Goal: Information Seeking & Learning: Check status

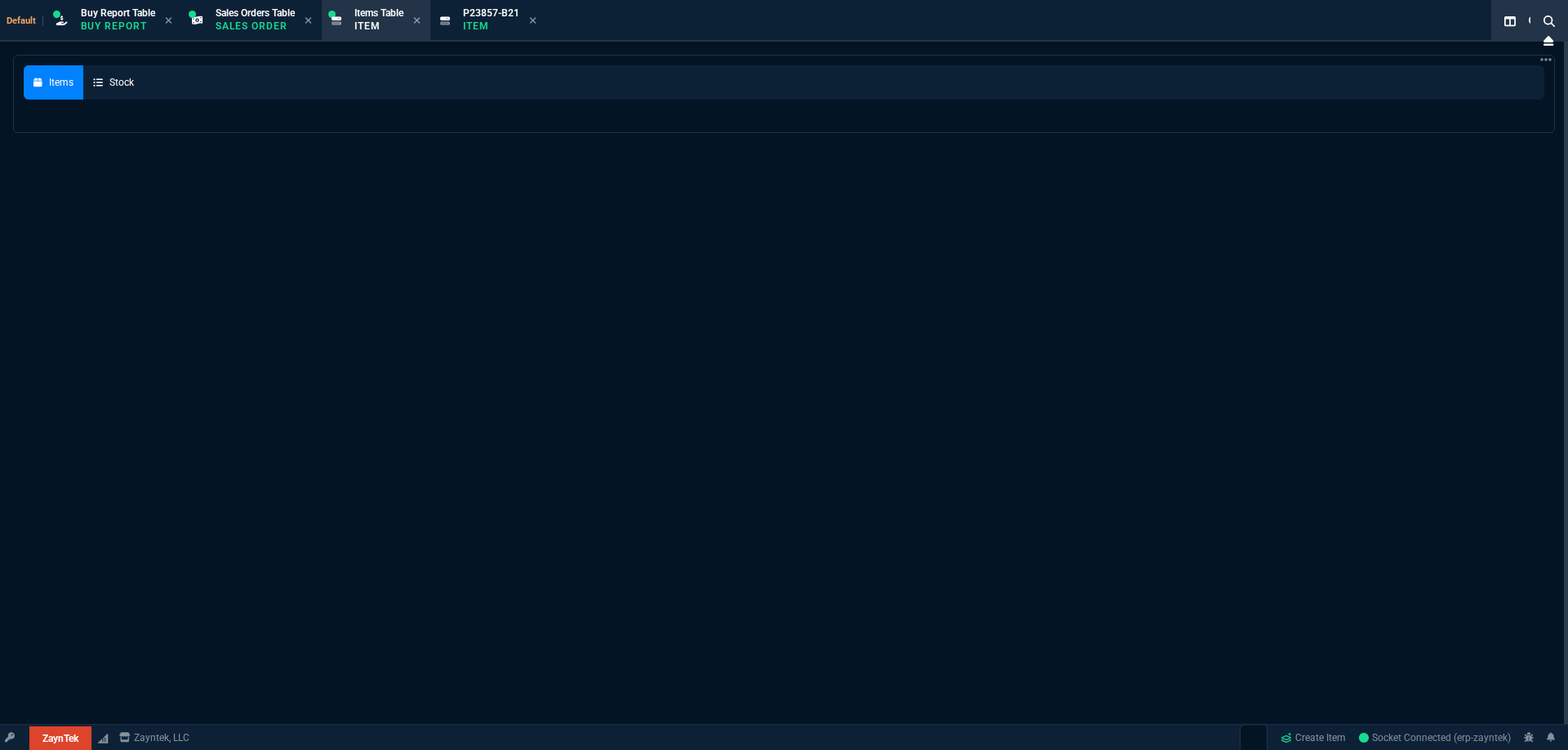
select select "9: OCAM"
click at [26, 20] on span "Default" at bounding box center [25, 21] width 37 height 11
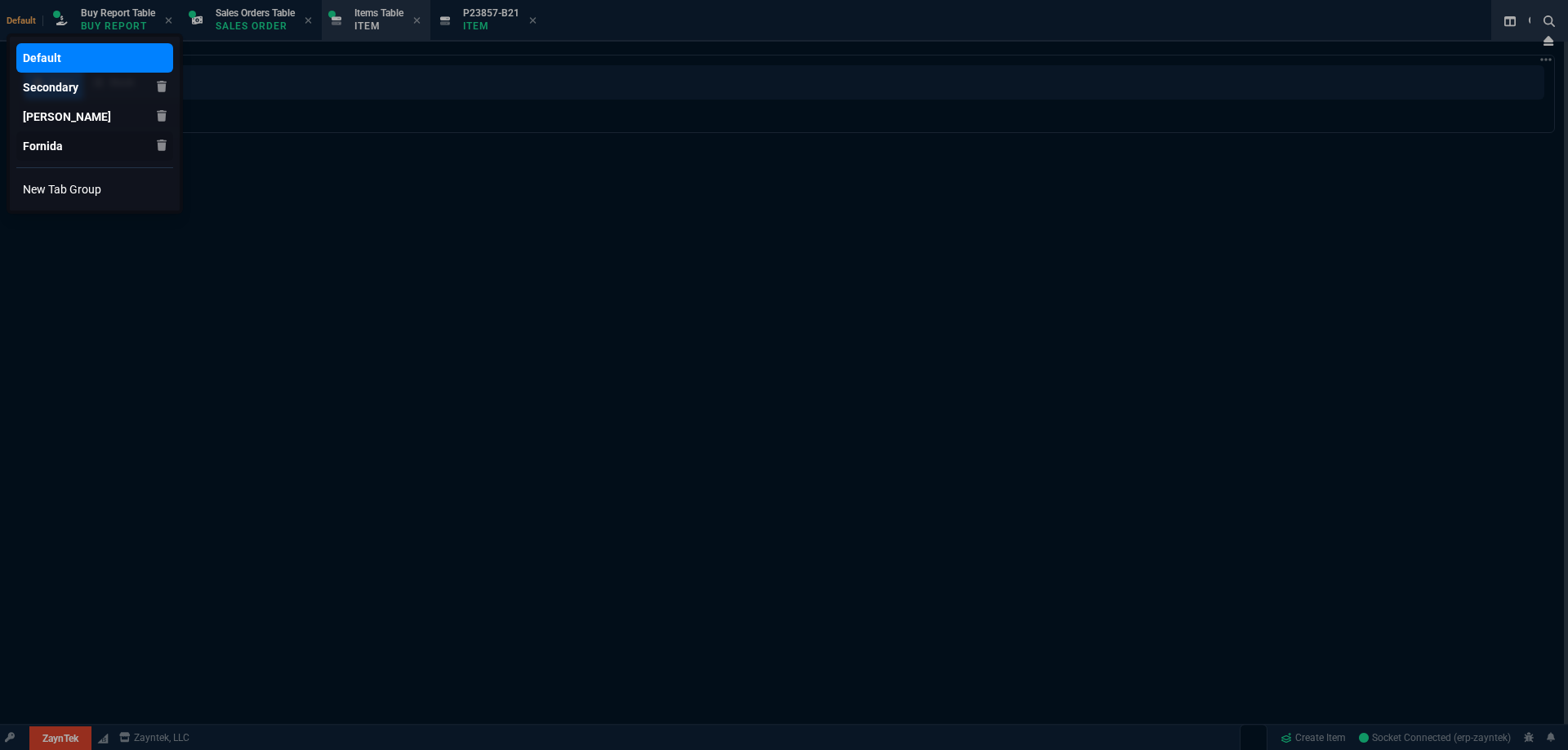
click at [27, 66] on div "Fornida" at bounding box center [42, 58] width 39 height 17
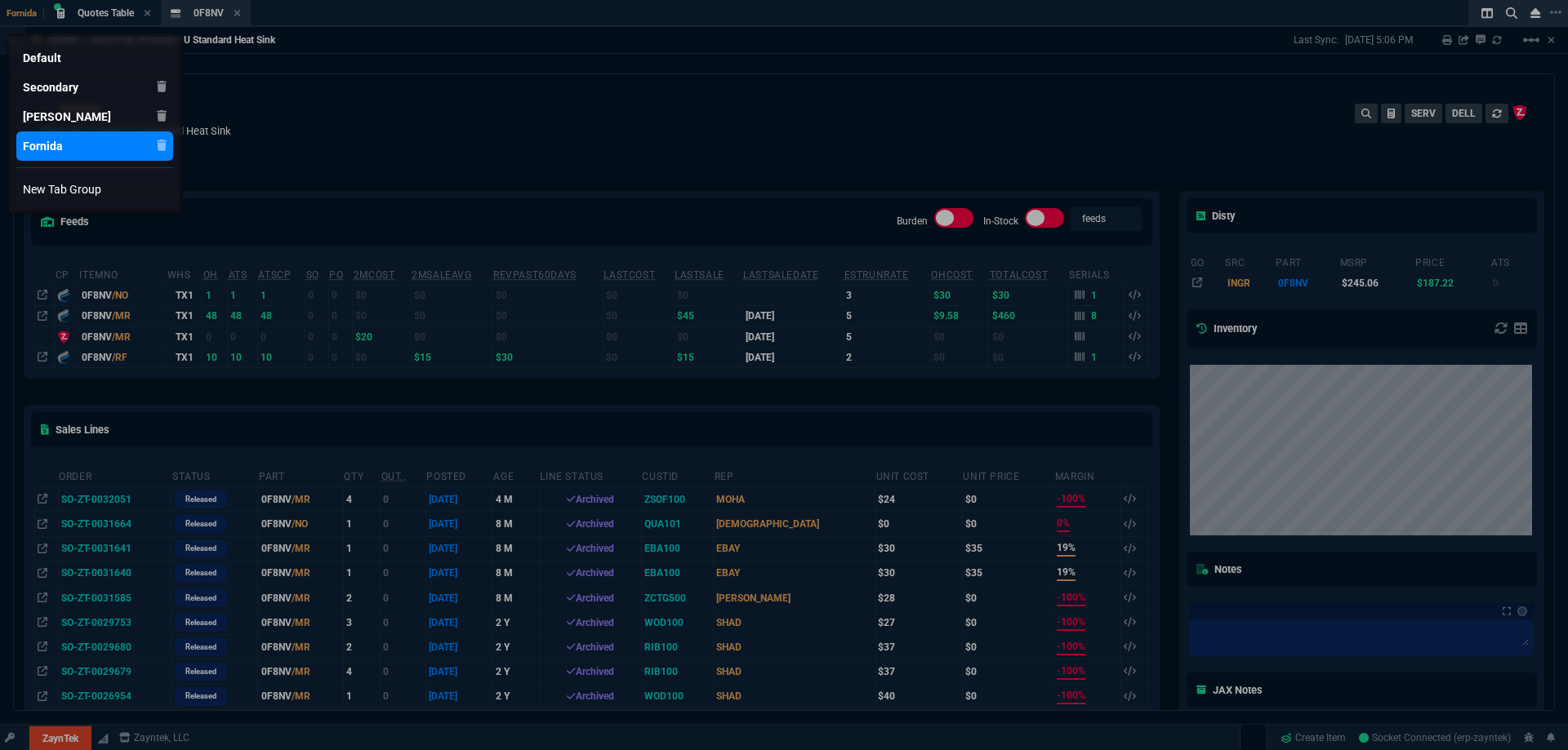
click at [66, 739] on div at bounding box center [784, 375] width 1568 height 750
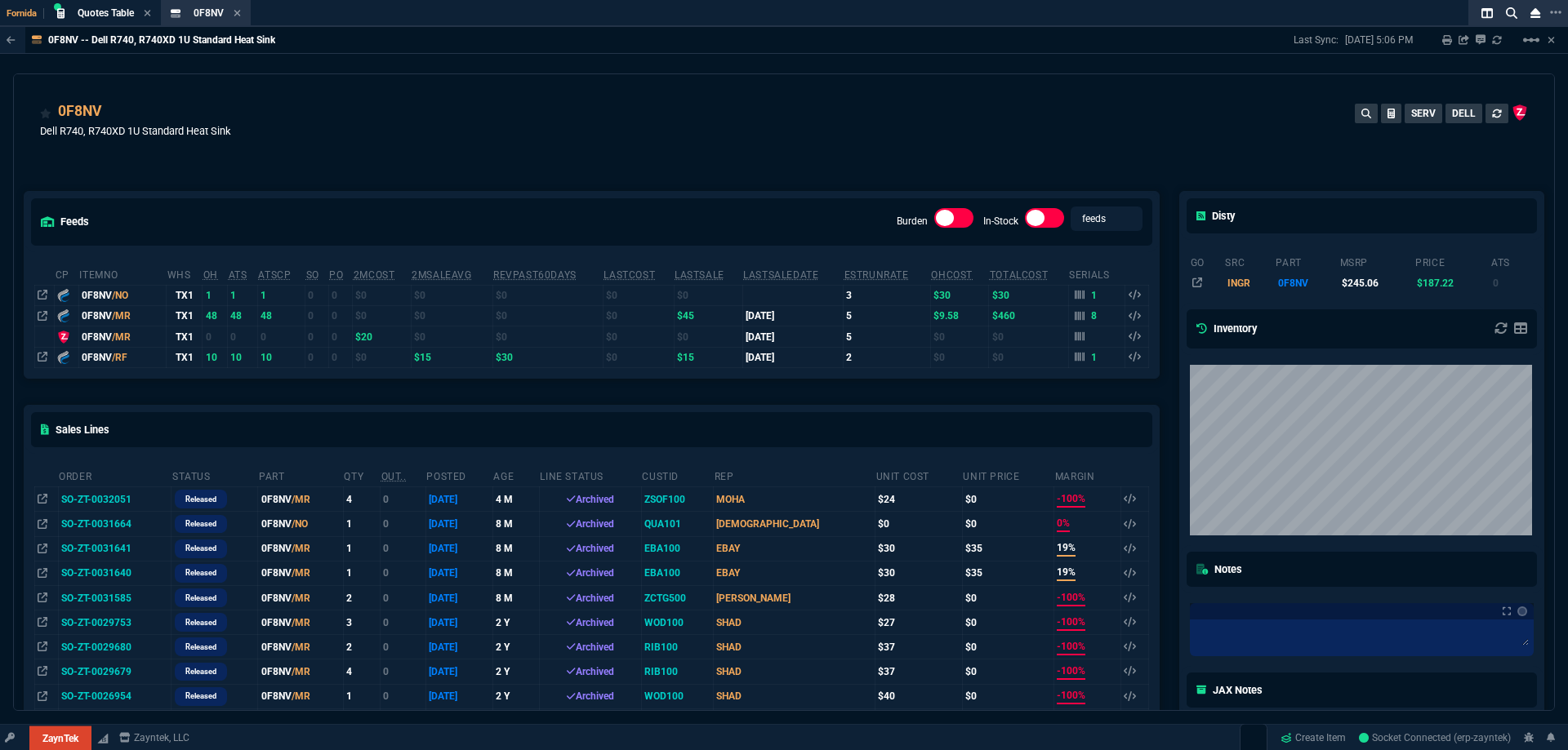
click at [0, 0] on link "Fornida" at bounding box center [0, 0] width 0 height 0
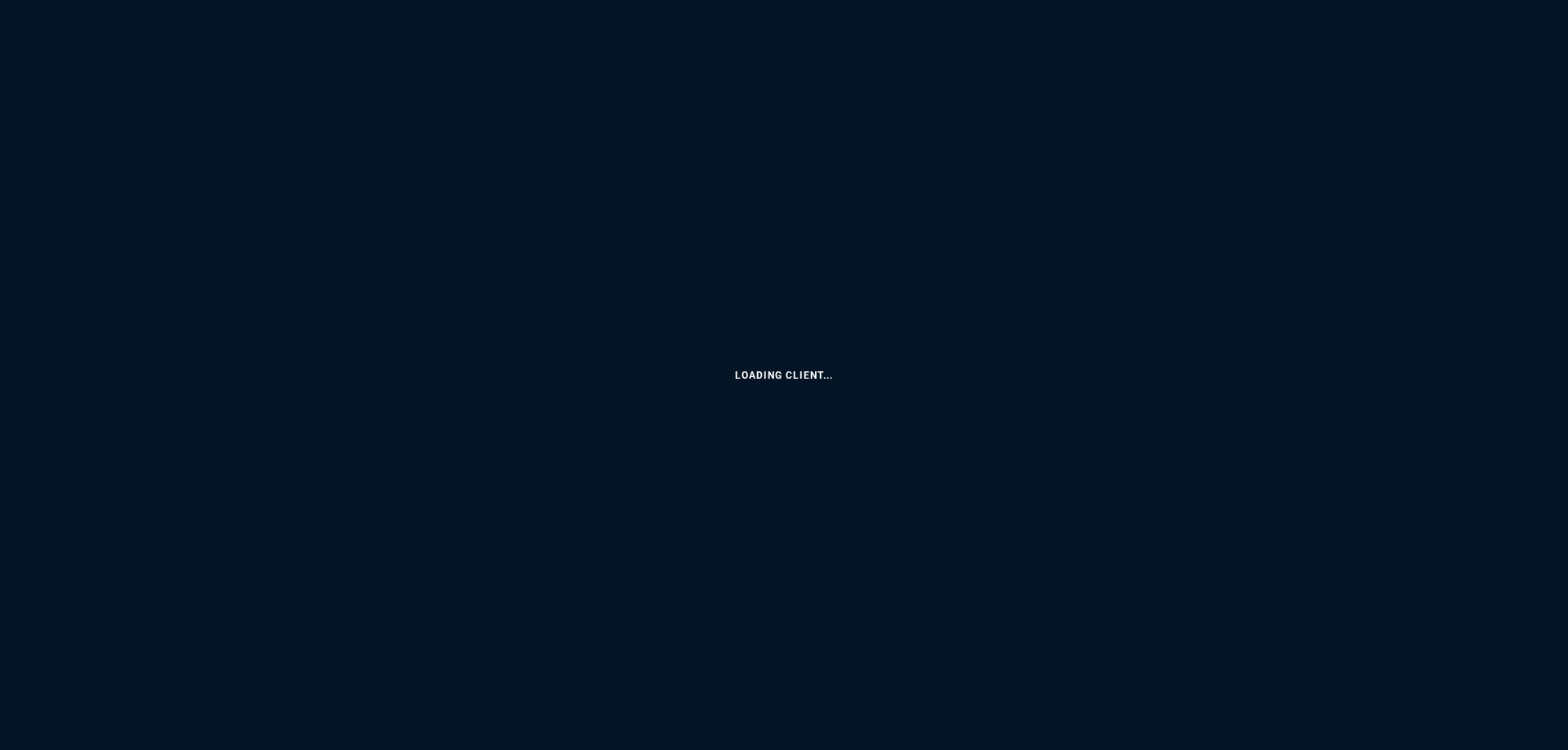
select select "9: OCAM"
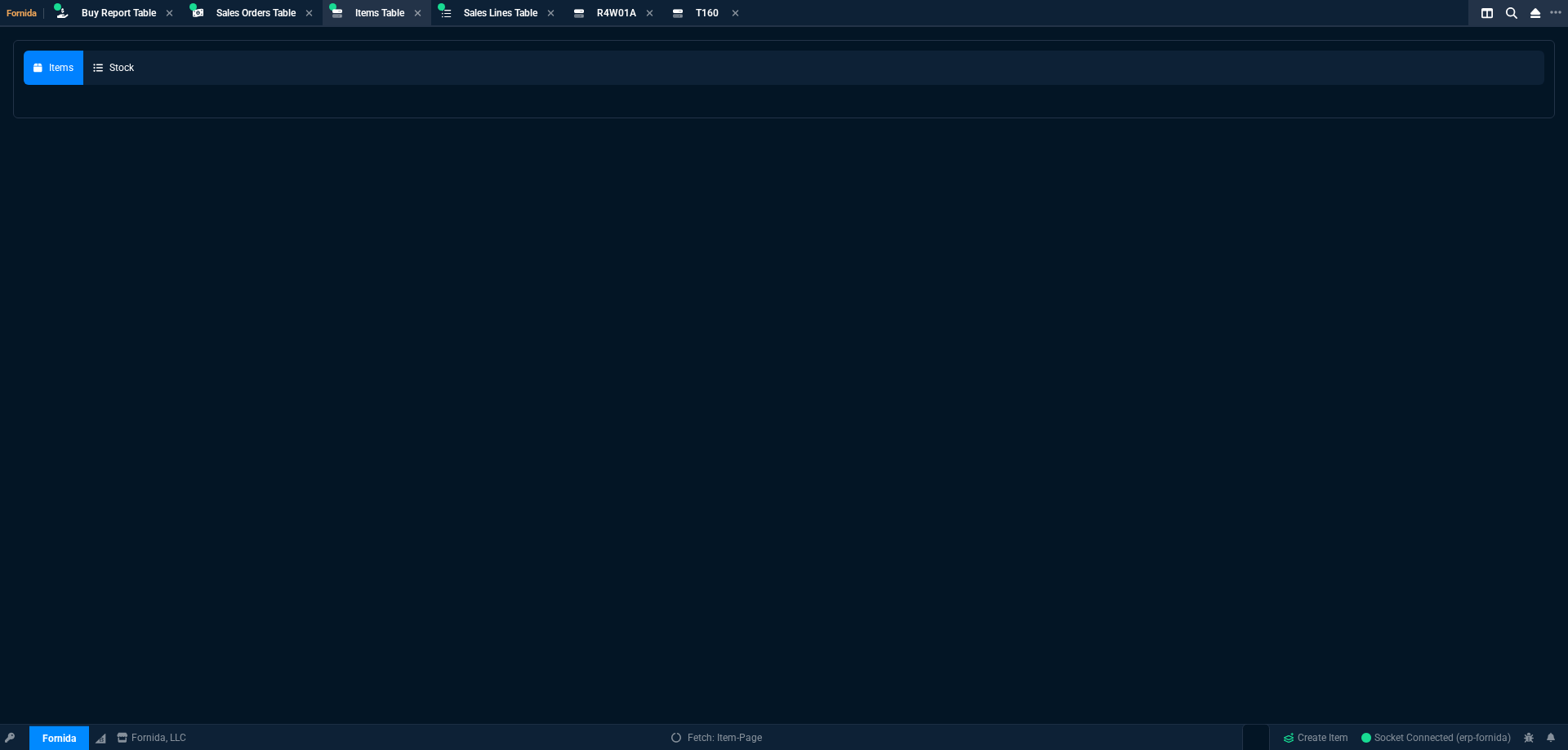
select select
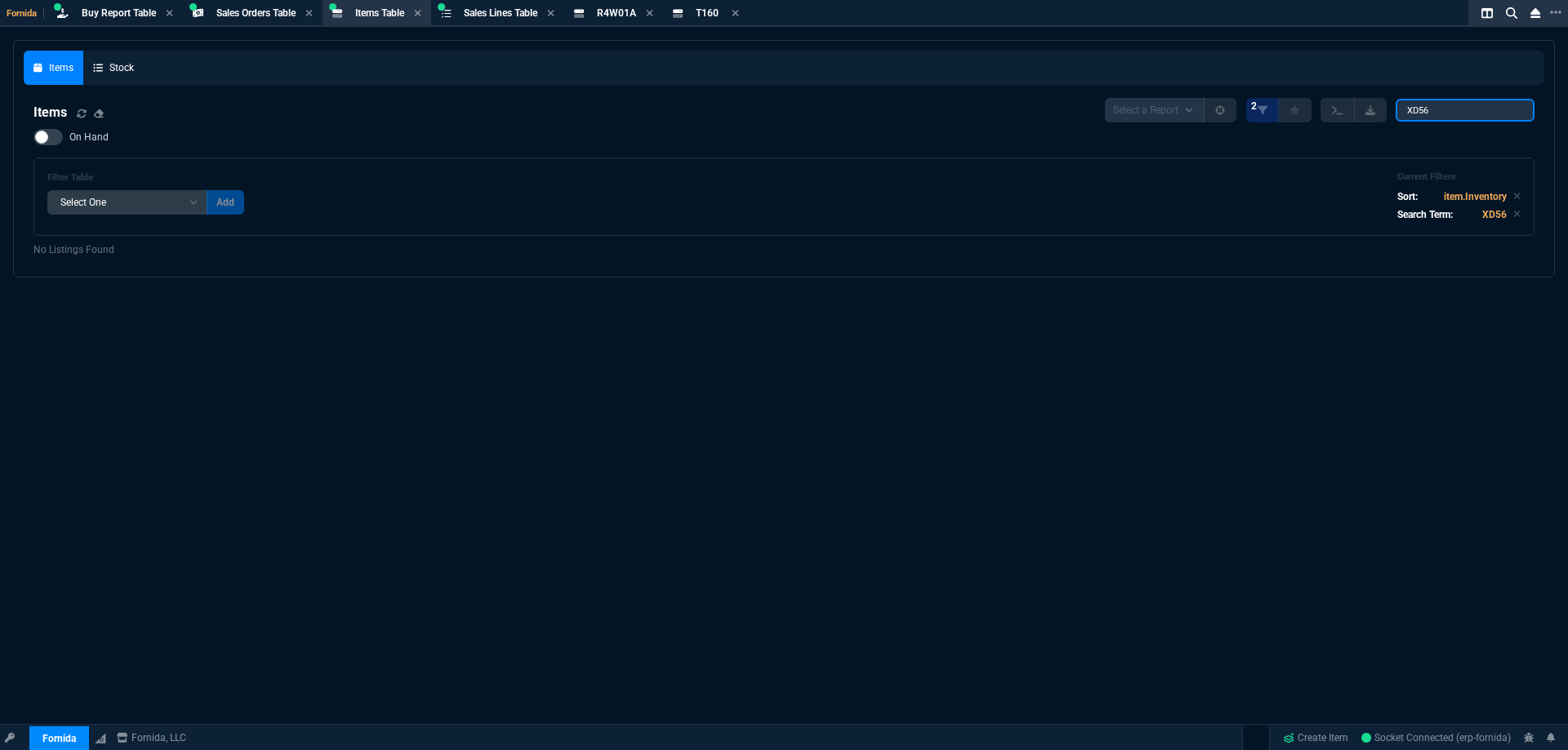
click at [1436, 116] on input "XD56" at bounding box center [1464, 110] width 138 height 23
paste input "407-BBOS-INL"
type input "407-BBOS-INL"
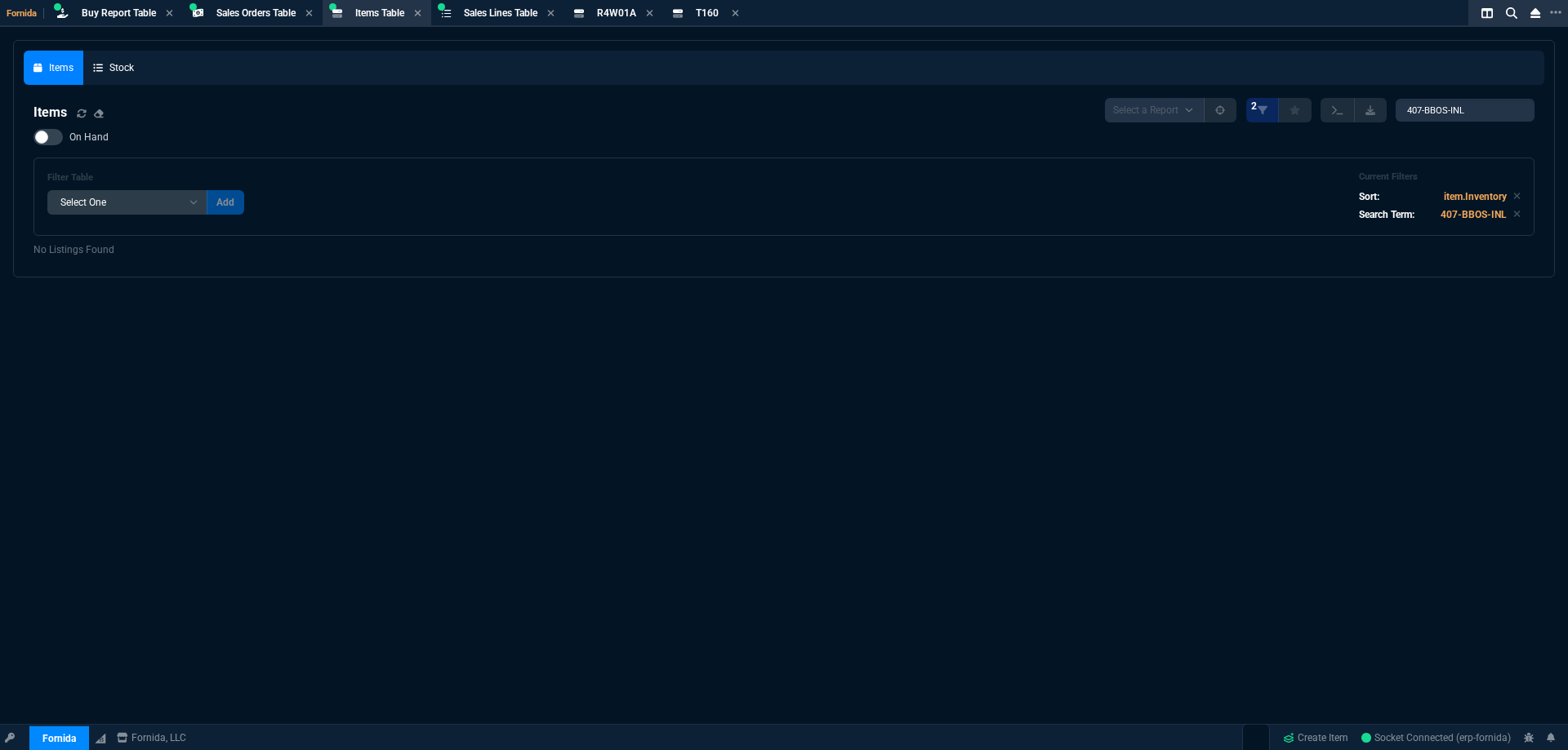
click at [83, 137] on span "On Hand" at bounding box center [89, 137] width 39 height 13
click at [33, 137] on input "On Hand" at bounding box center [33, 137] width 1 height 1
checkbox input "true"
click at [635, 16] on span "R4W01A" at bounding box center [616, 12] width 39 height 11
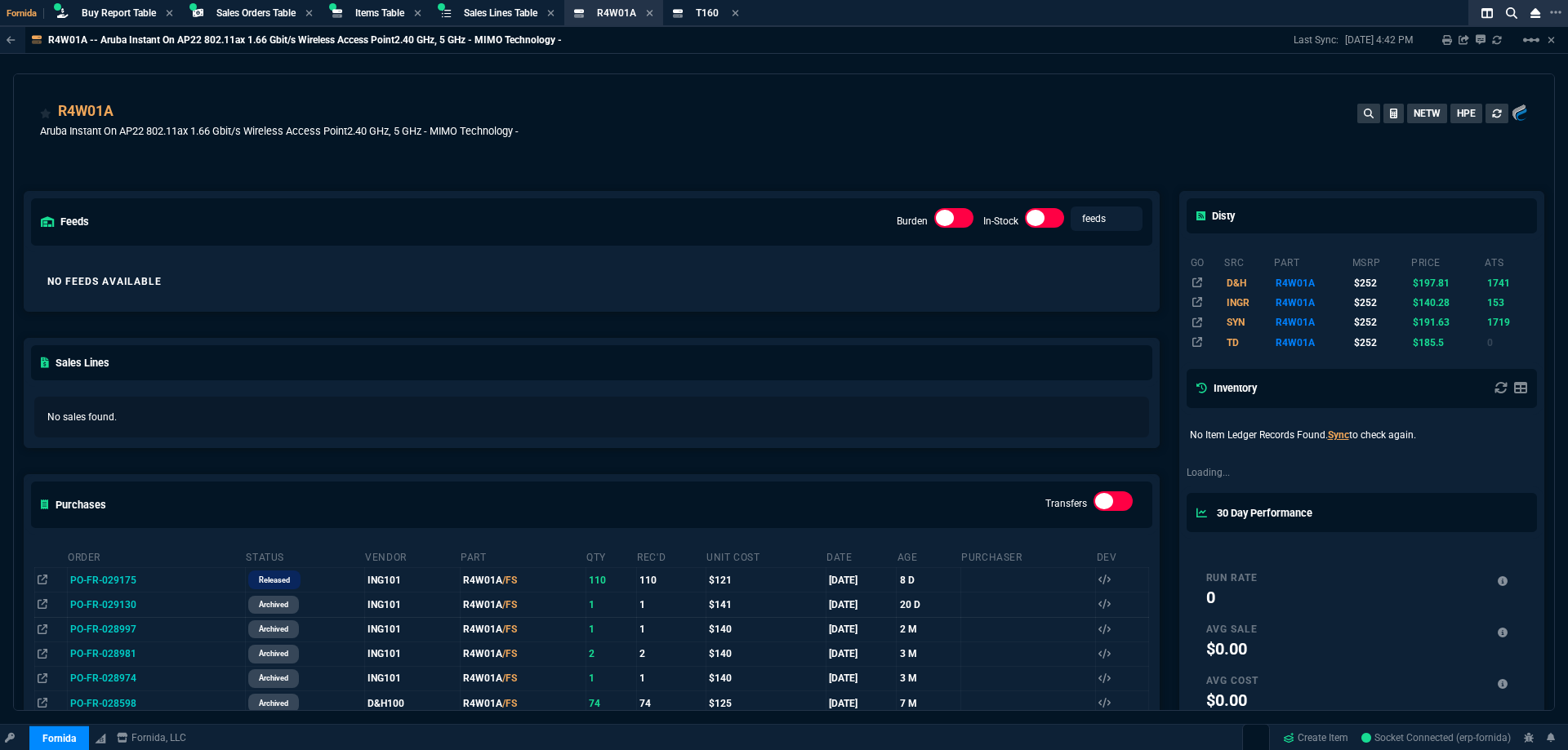
click at [739, 18] on fa-icon at bounding box center [735, 13] width 7 height 11
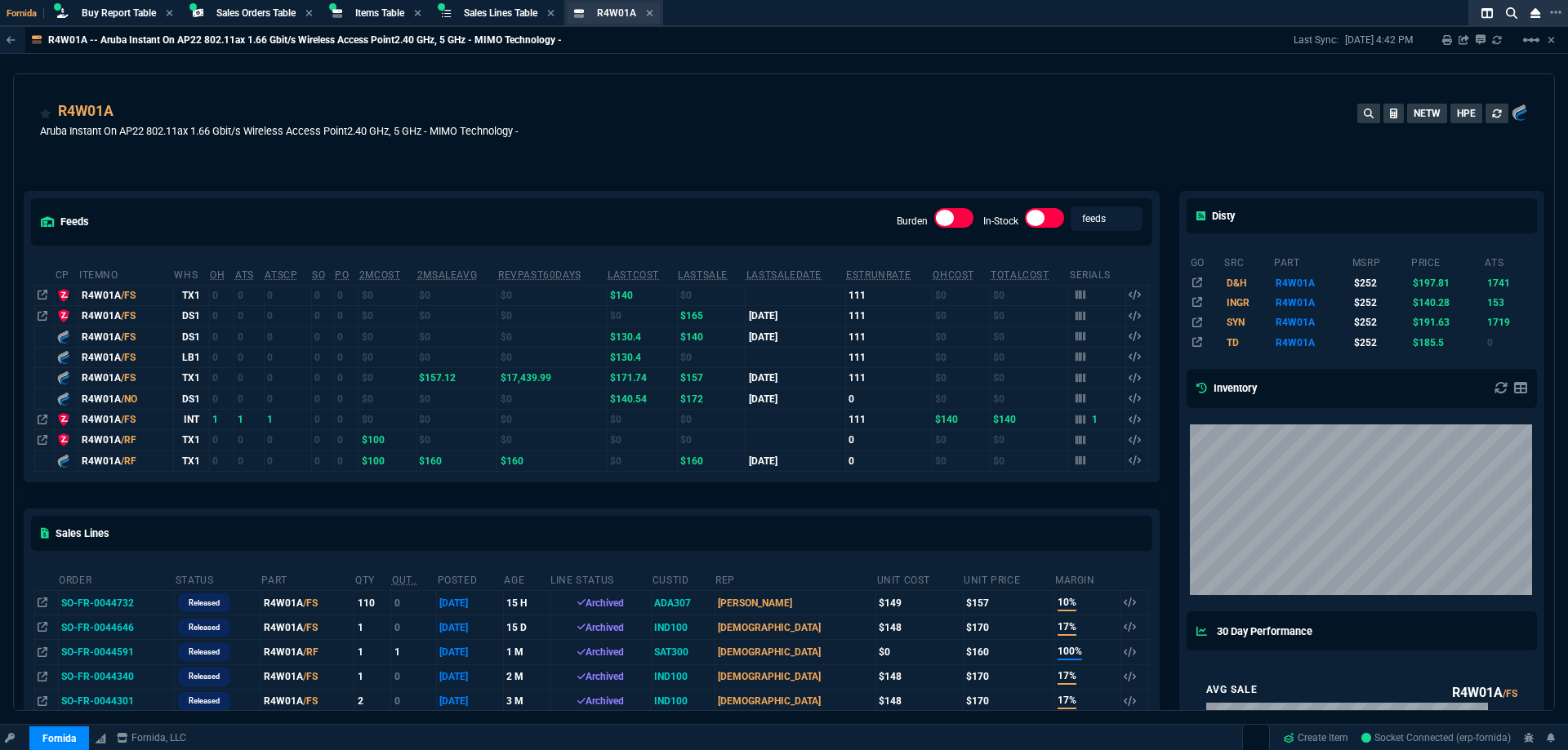
click at [660, 14] on div "R4W01A Item" at bounding box center [613, 13] width 93 height 20
click at [653, 14] on icon at bounding box center [650, 12] width 6 height 6
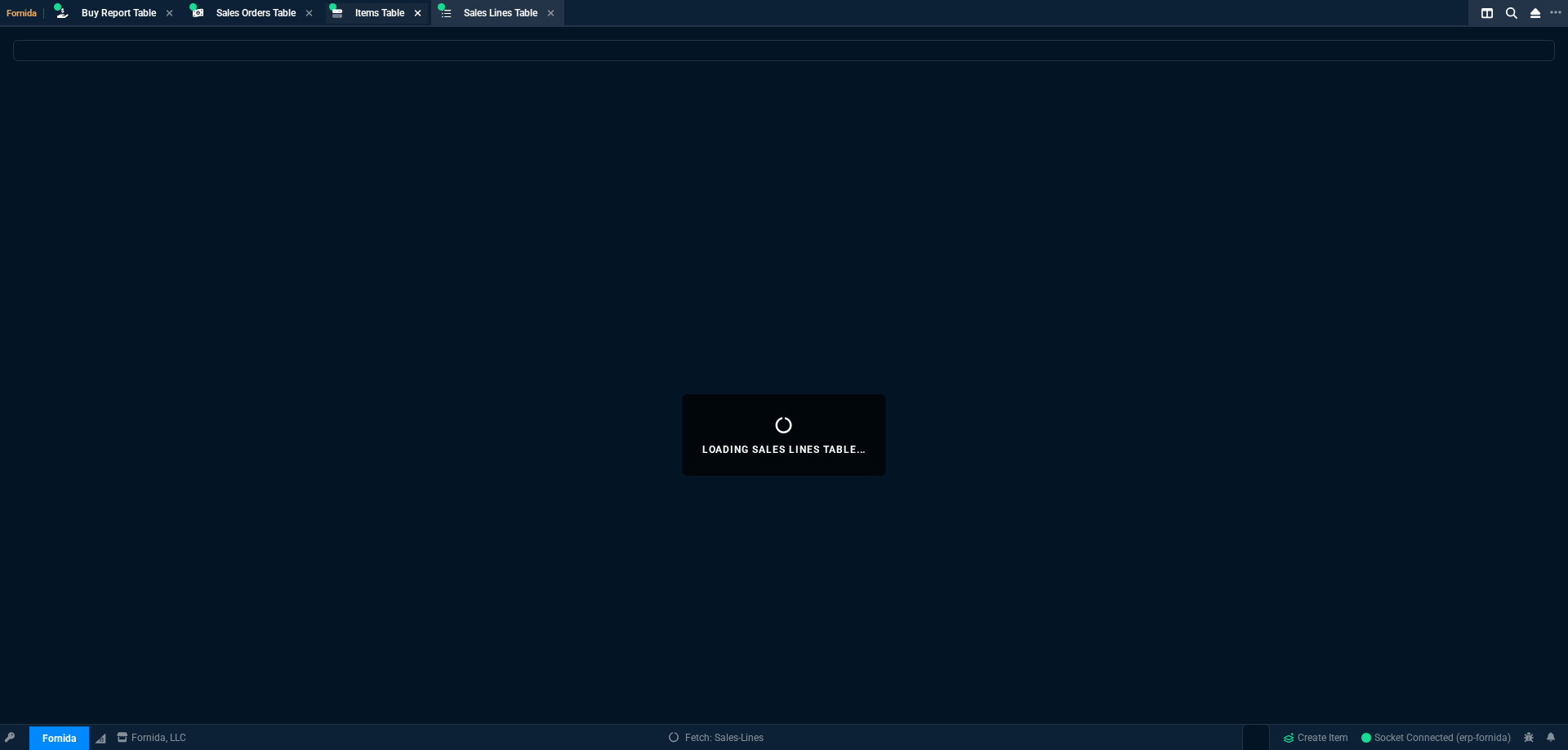
click at [395, 6] on div "Items Table Item" at bounding box center [380, 13] width 49 height 14
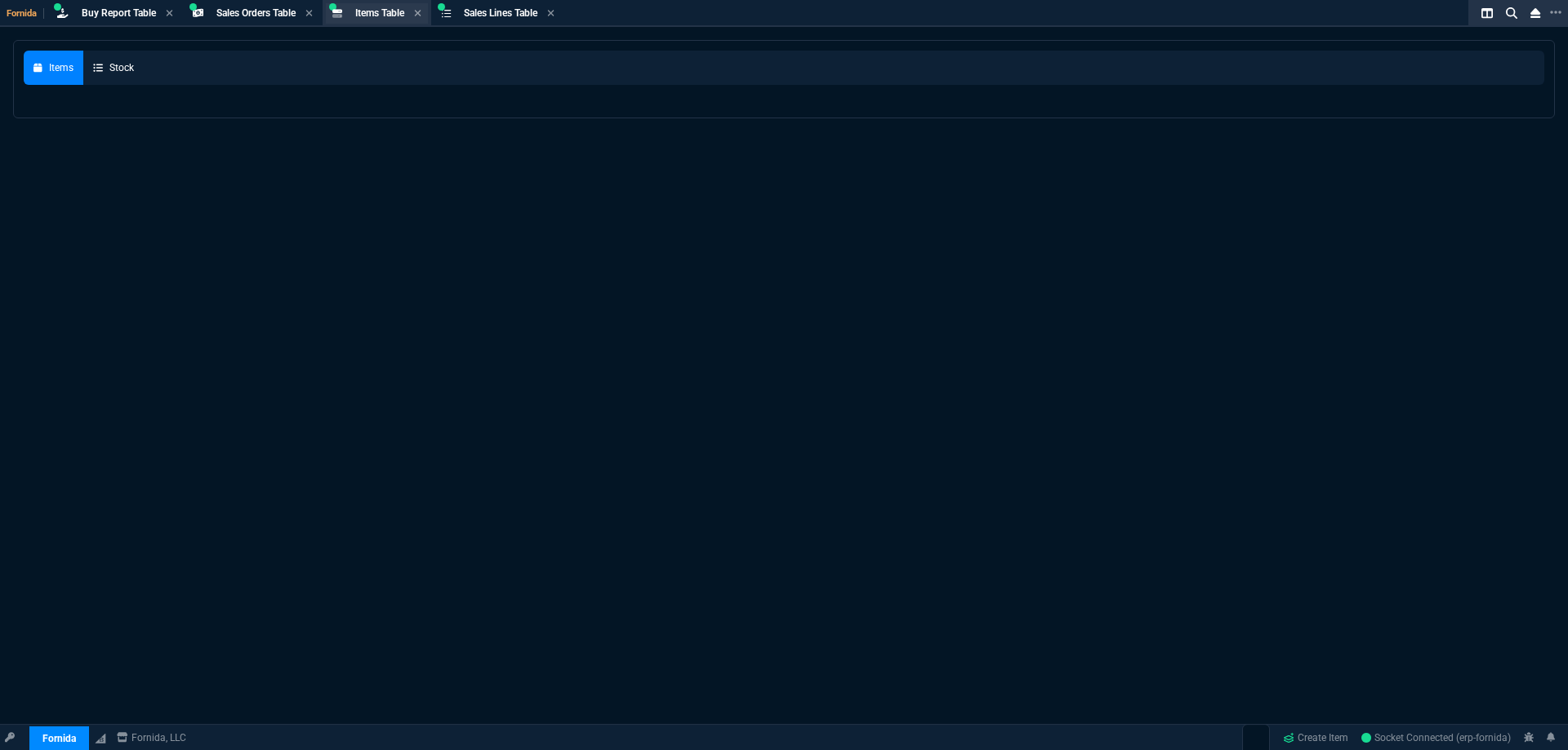
select select
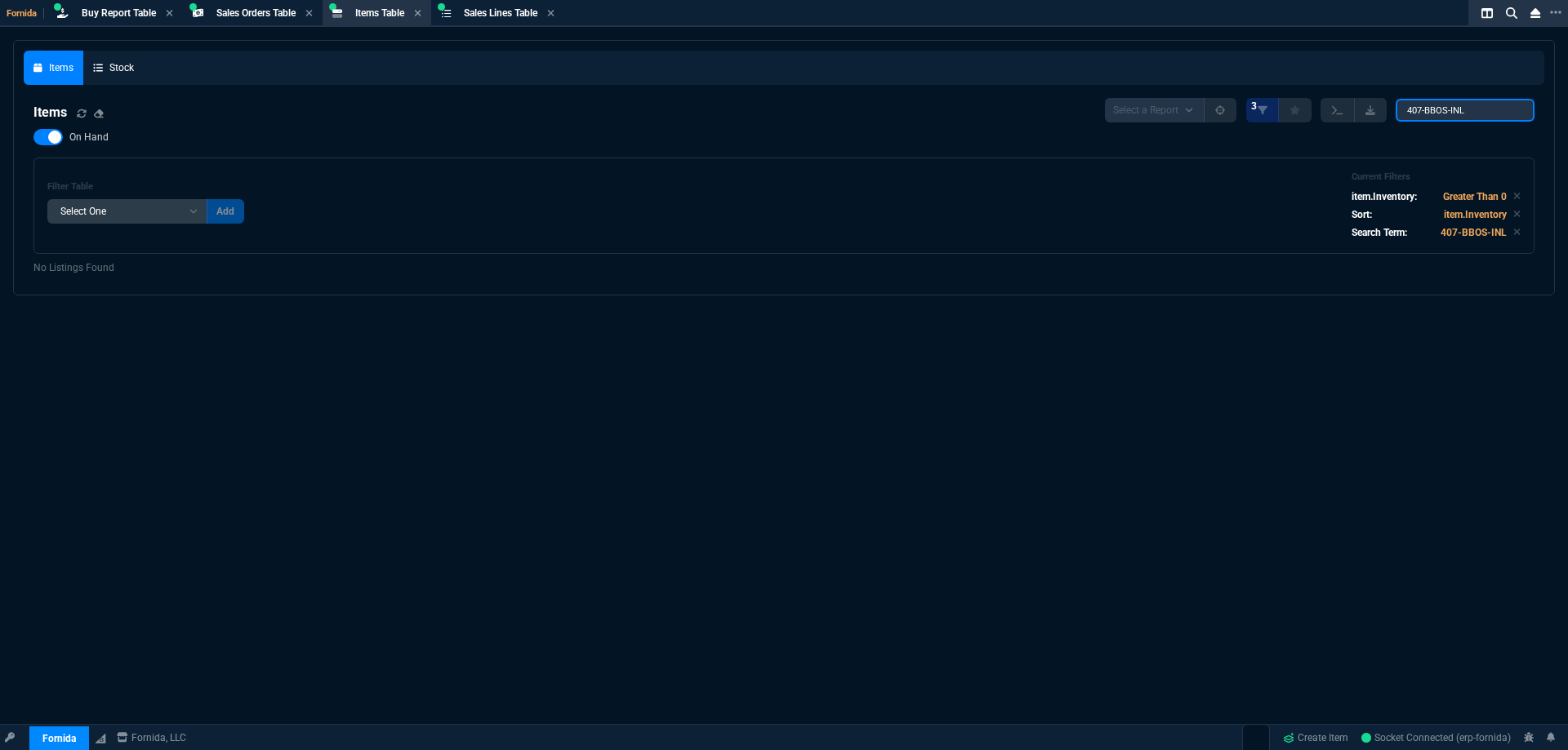
click at [1487, 109] on input "407-BBOS-INL" at bounding box center [1464, 110] width 138 height 23
click at [27, 10] on span "Fornida" at bounding box center [25, 13] width 38 height 11
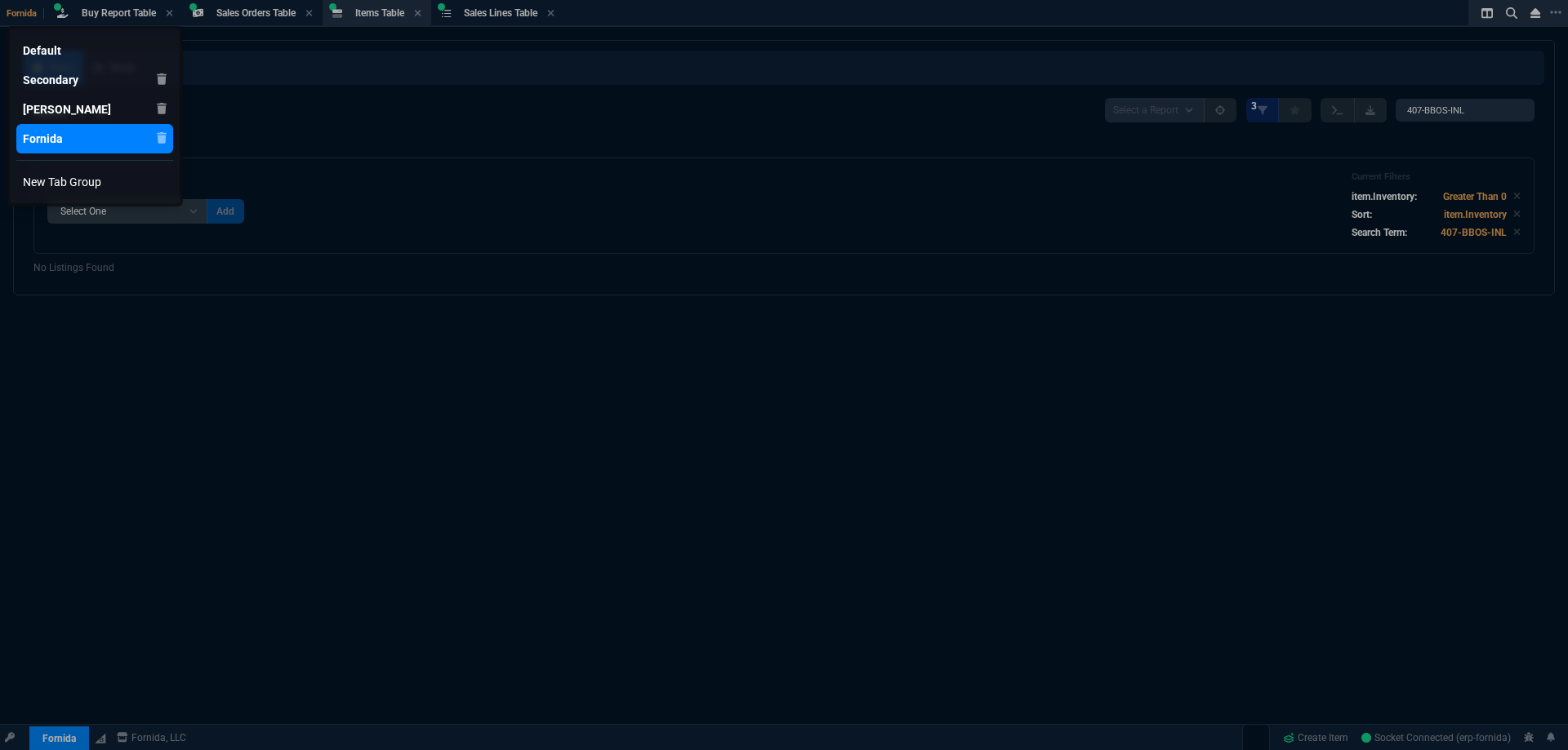
click at [28, 134] on div "Fornida" at bounding box center [42, 138] width 40 height 17
click at [1513, 17] on div at bounding box center [784, 375] width 1568 height 750
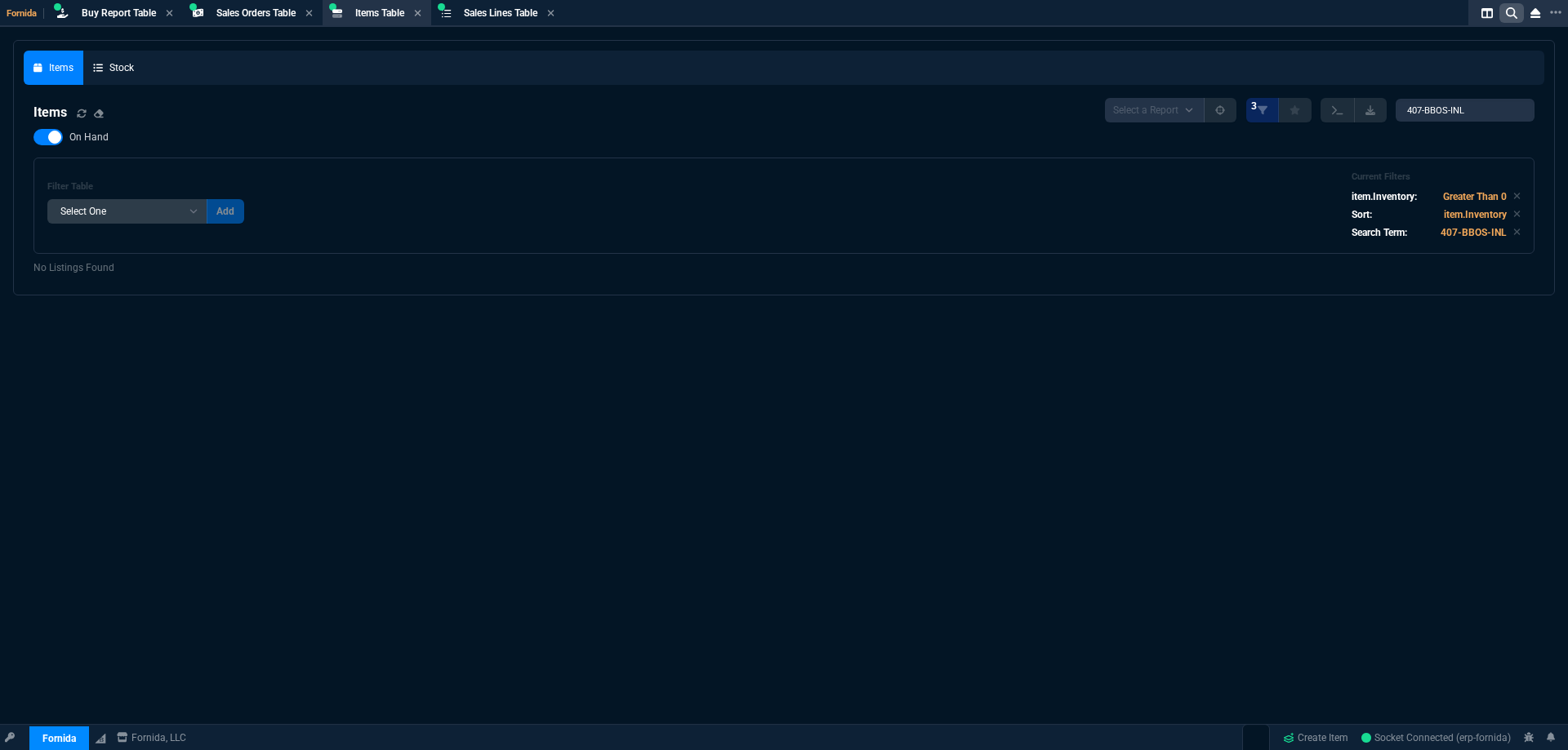
click at [1508, 18] on icon at bounding box center [1511, 12] width 11 height 11
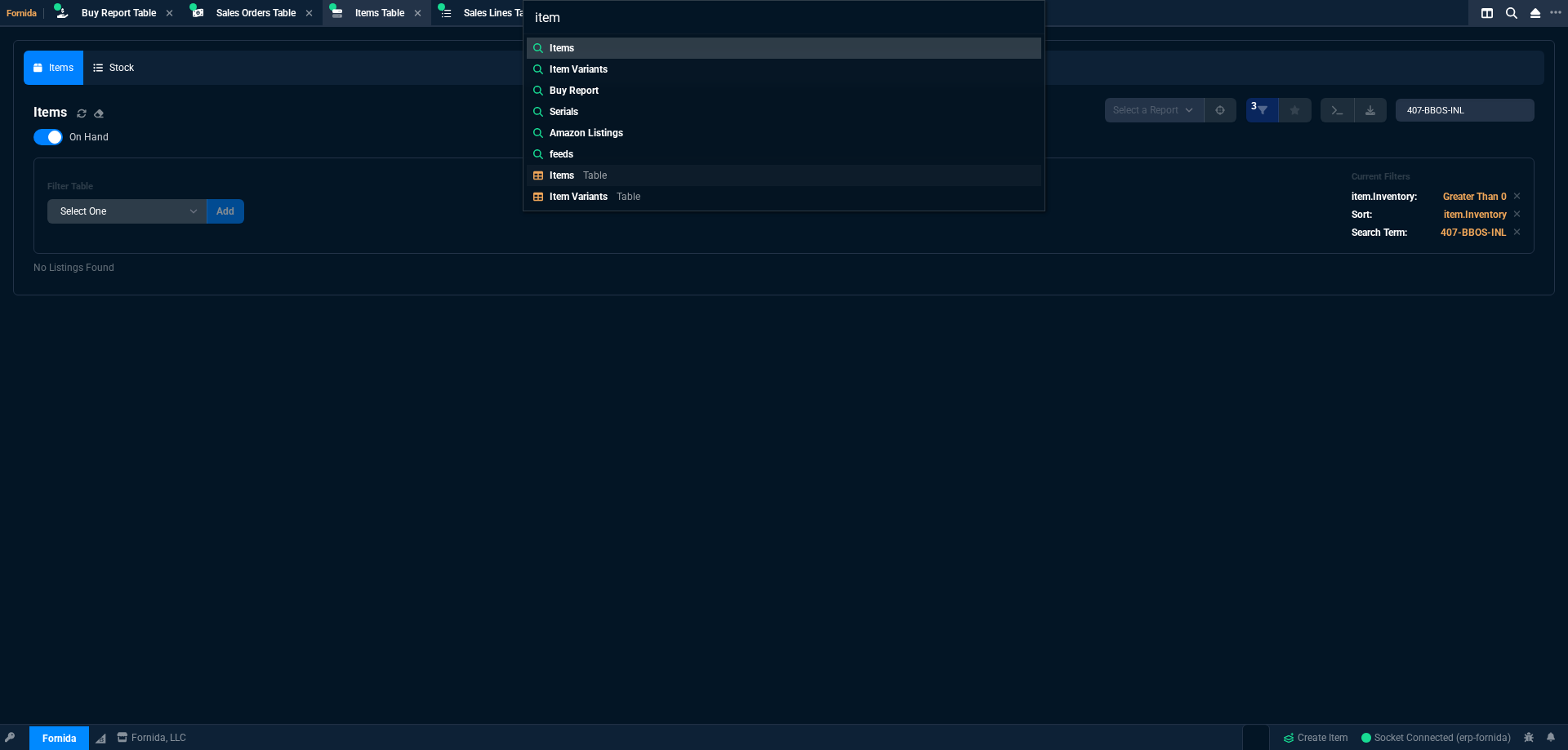
type input "item"
click at [591, 171] on p "Table" at bounding box center [594, 175] width 24 height 11
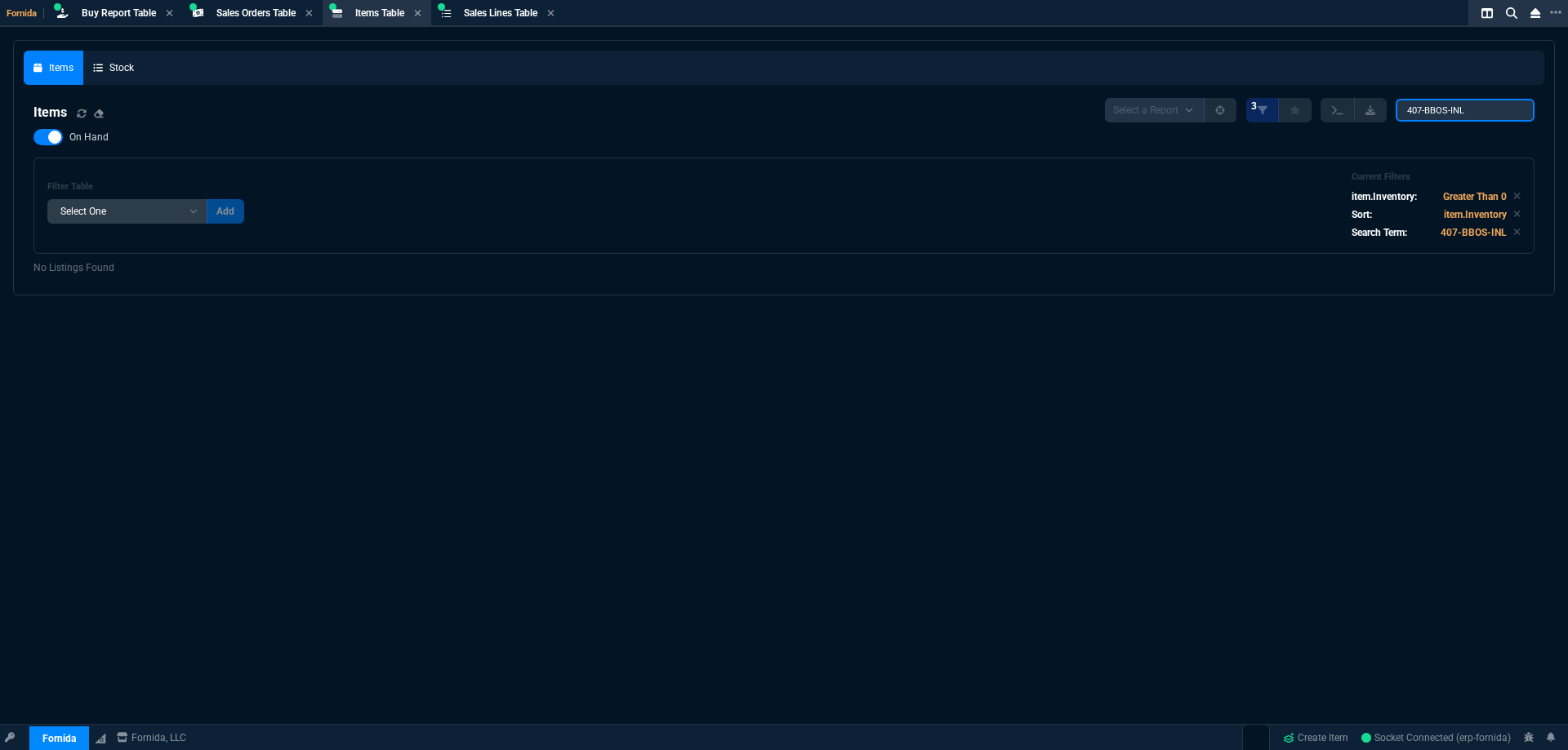
click at [1473, 107] on input "407-BBOS-INL" at bounding box center [1464, 110] width 138 height 23
click at [110, 72] on link "Stock" at bounding box center [113, 67] width 61 height 34
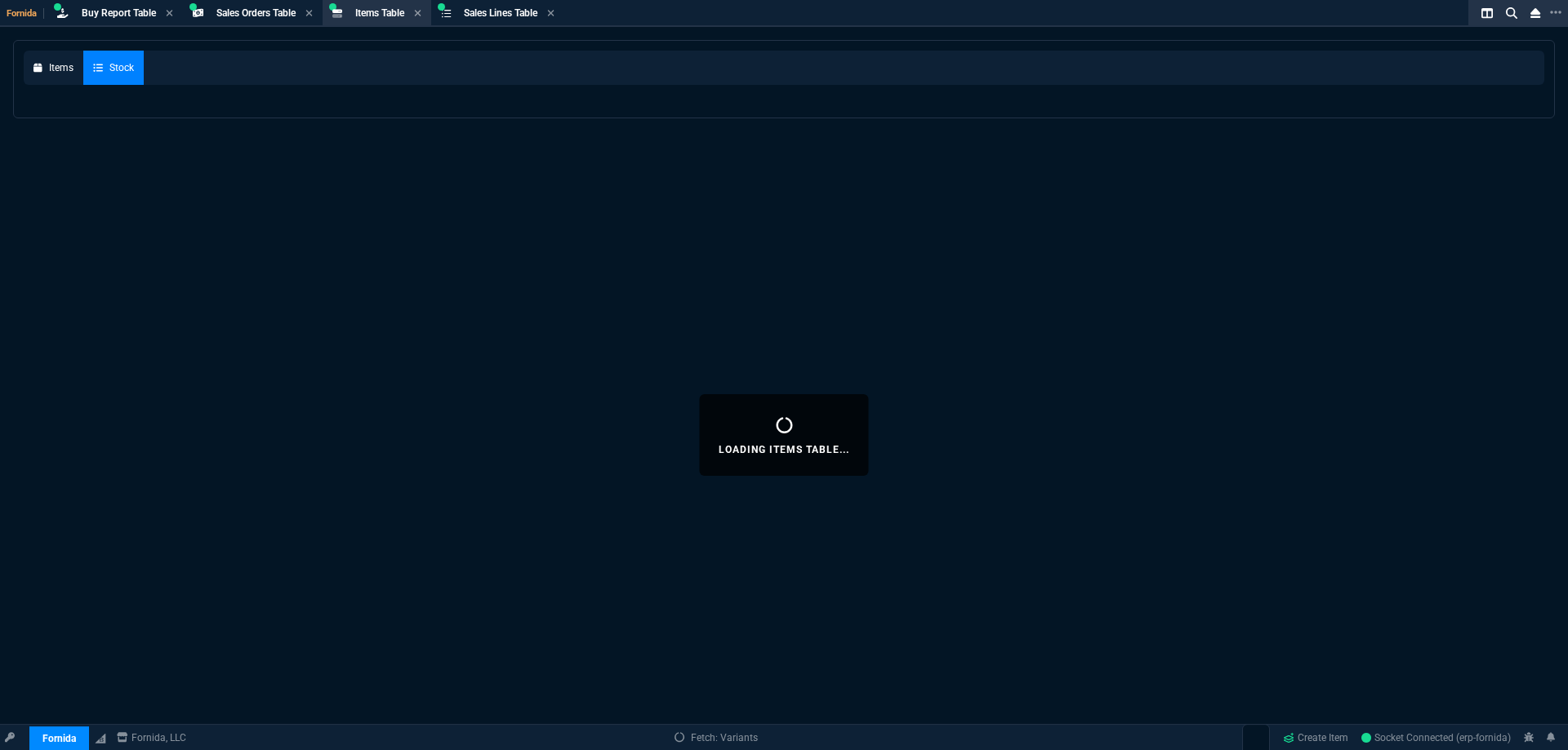
select select
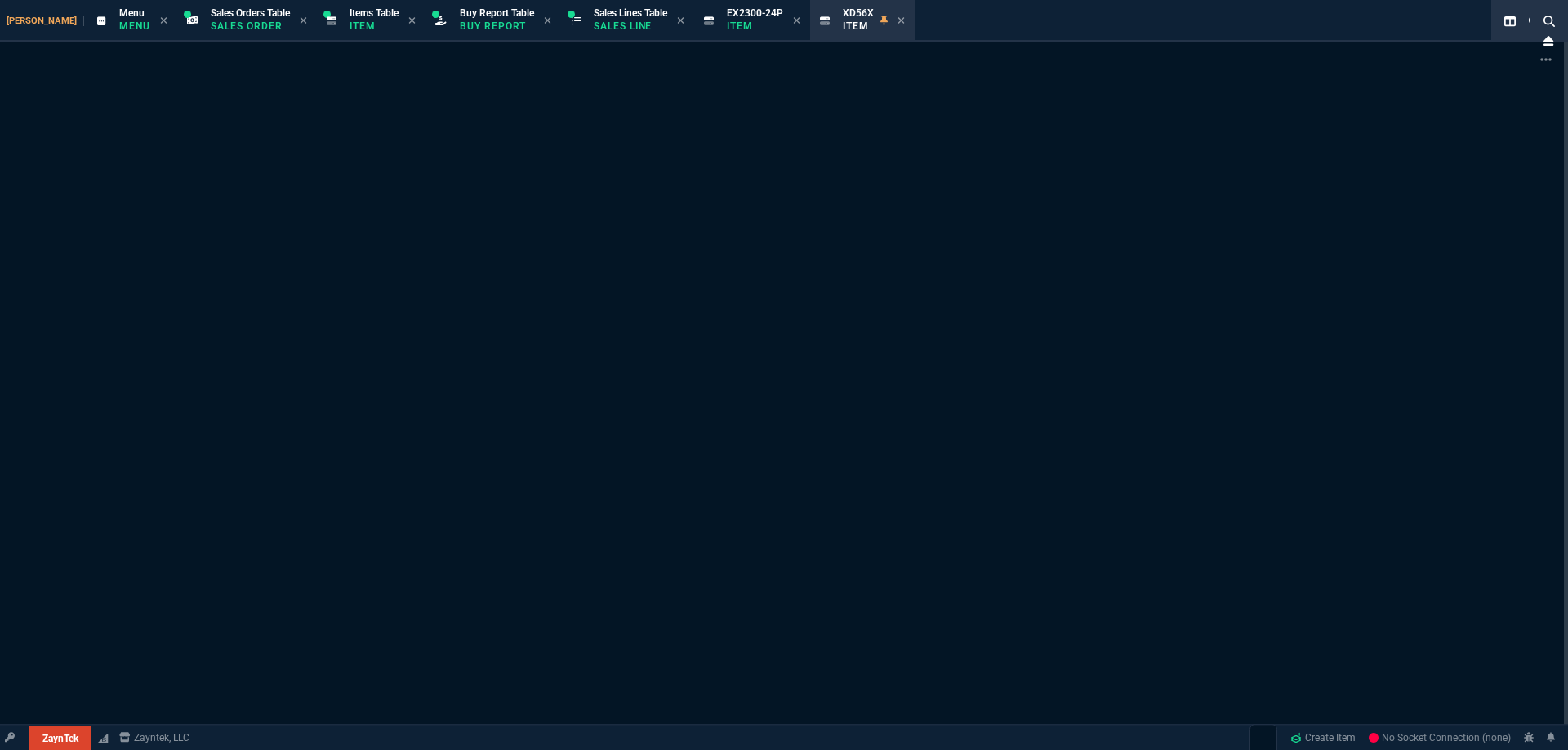
select select "9: OCAM"
